Goal: Check status: Check status

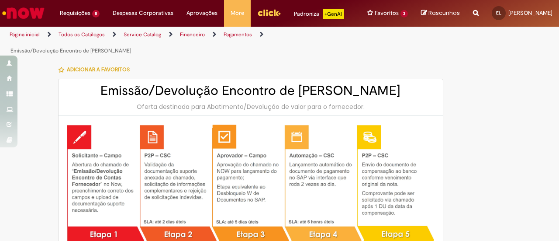
click at [0, 0] on link "Exibir Todas as Solicitações" at bounding box center [0, 0] width 0 height 0
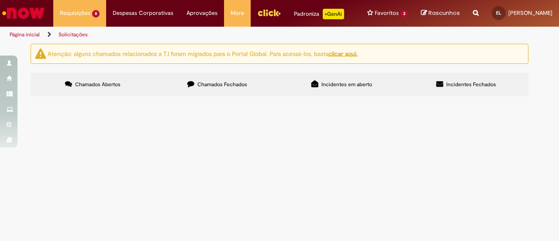
scroll to position [44, 0]
click at [0, 0] on span "Emissão/Devolução Encontro de [PERSON_NAME]" at bounding box center [0, 0] width 0 height 0
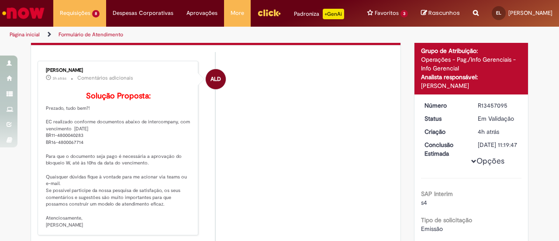
scroll to position [50, 0]
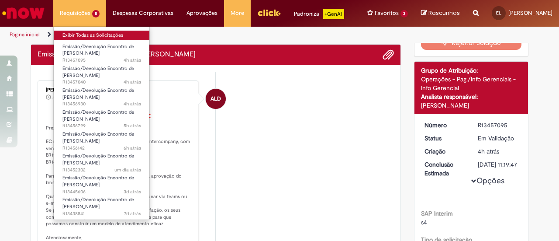
click at [86, 35] on link "Exibir Todas as Solicitações" at bounding box center [102, 36] width 96 height 10
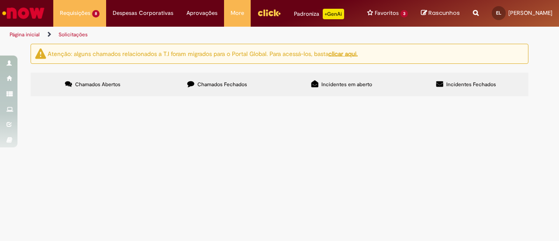
scroll to position [151, 0]
click at [0, 0] on span "Emissão/Devolução Encontro de [PERSON_NAME]" at bounding box center [0, 0] width 0 height 0
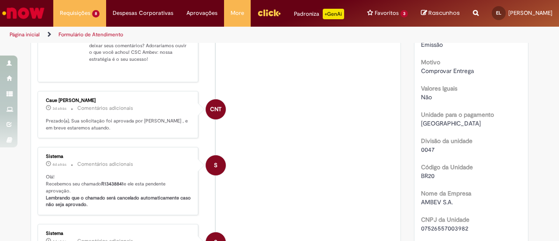
scroll to position [131, 0]
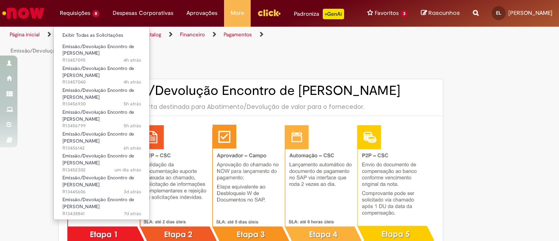
type input "********"
type input "**********"
type input "****"
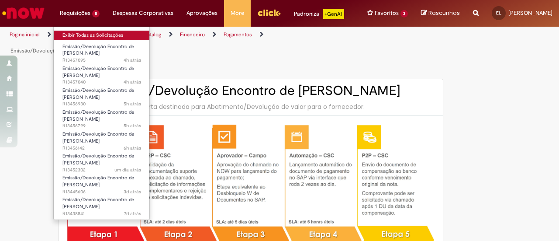
type input "**********"
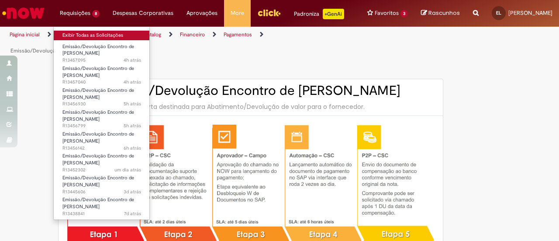
type input "**********"
click at [79, 34] on link "Exibir Todas as Solicitações" at bounding box center [102, 36] width 96 height 10
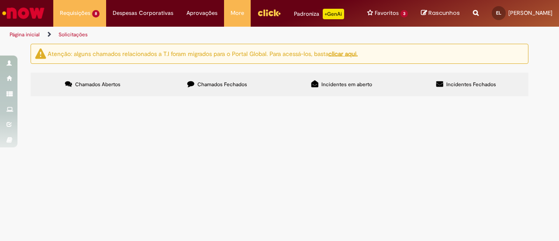
scroll to position [151, 0]
click at [0, 0] on span "R13438841" at bounding box center [0, 0] width 0 height 0
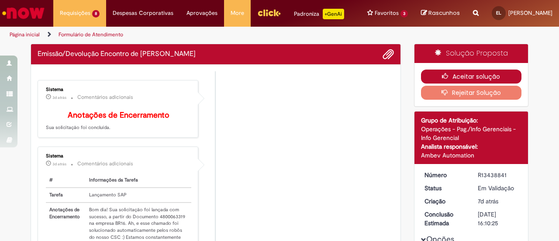
click at [491, 83] on button "Aceitar solução" at bounding box center [471, 76] width 101 height 14
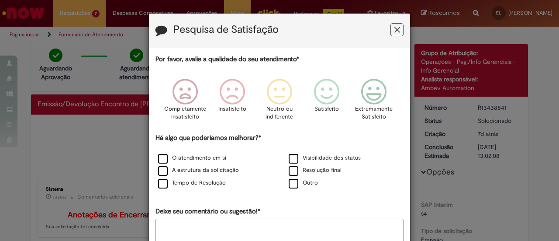
click at [394, 31] on icon "Feedback" at bounding box center [397, 29] width 6 height 9
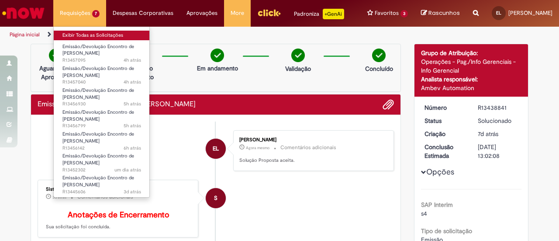
click at [73, 35] on link "Exibir Todas as Solicitações" at bounding box center [102, 36] width 96 height 10
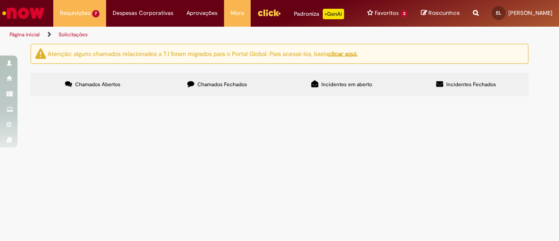
scroll to position [126, 0]
click at [0, 0] on span "R13445606" at bounding box center [0, 0] width 0 height 0
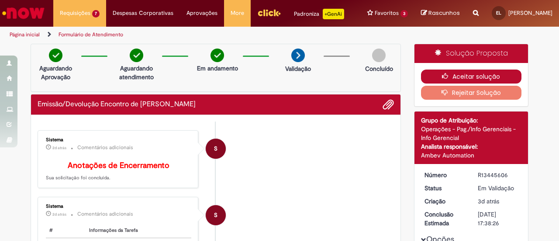
click at [456, 82] on button "Aceitar solução" at bounding box center [471, 76] width 101 height 14
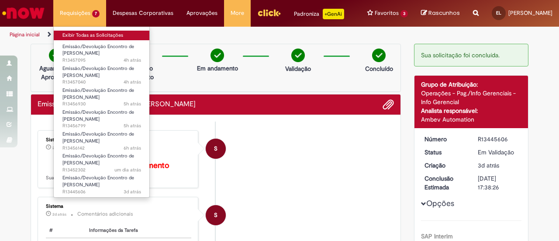
click at [77, 36] on link "Exibir Todas as Solicitações" at bounding box center [102, 36] width 96 height 10
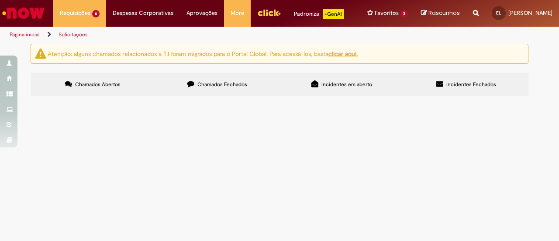
click at [392, 32] on div "Por favor, avalie a qualidade do seu atendimento* Completamente Insatisfeito In…" at bounding box center [279, 84] width 248 height 195
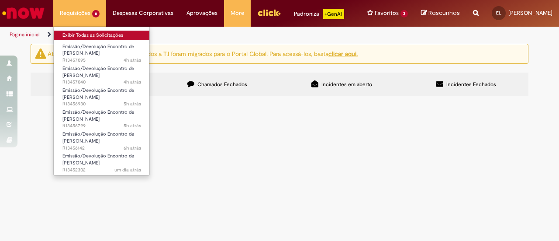
click at [81, 38] on link "Exibir Todas as Solicitações" at bounding box center [102, 36] width 96 height 10
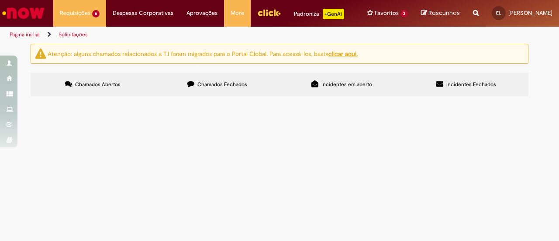
scroll to position [101, 0]
click at [0, 0] on span "R13456142" at bounding box center [0, 0] width 0 height 0
click at [0, 0] on td "R13456142" at bounding box center [0, 0] width 0 height 0
click at [0, 0] on span "R13456142" at bounding box center [0, 0] width 0 height 0
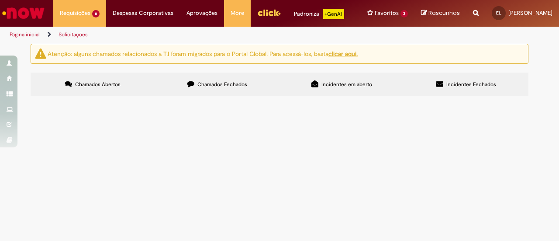
scroll to position [101, 0]
click at [0, 0] on span "R13456799" at bounding box center [0, 0] width 0 height 0
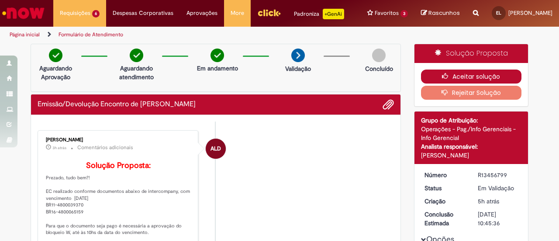
click at [459, 82] on button "Aceitar solução" at bounding box center [471, 76] width 101 height 14
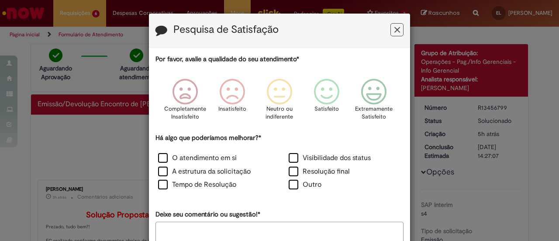
click at [390, 32] on button "Feedback" at bounding box center [396, 29] width 13 height 13
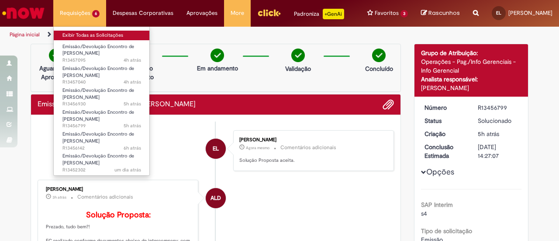
click at [72, 31] on link "Exibir Todas as Solicitações" at bounding box center [102, 36] width 96 height 10
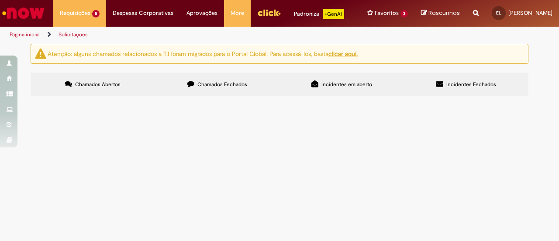
scroll to position [79, 0]
click at [0, 0] on span "R13457095" at bounding box center [0, 0] width 0 height 0
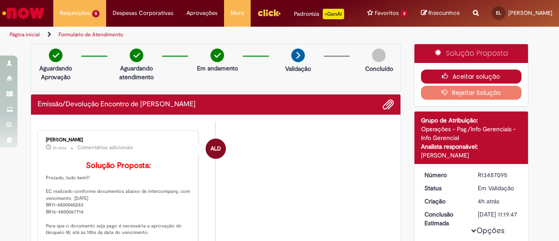
click at [453, 82] on button "Aceitar solução" at bounding box center [471, 76] width 101 height 14
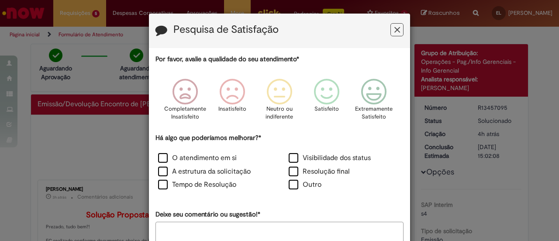
click at [390, 28] on button "Feedback" at bounding box center [396, 29] width 13 height 13
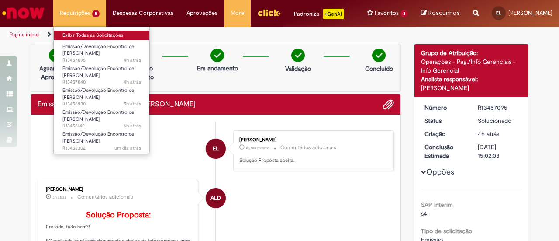
click at [75, 33] on link "Exibir Todas as Solicitações" at bounding box center [102, 36] width 96 height 10
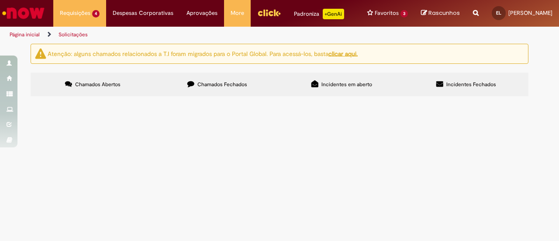
scroll to position [57, 0]
